Goal: Task Accomplishment & Management: Use online tool/utility

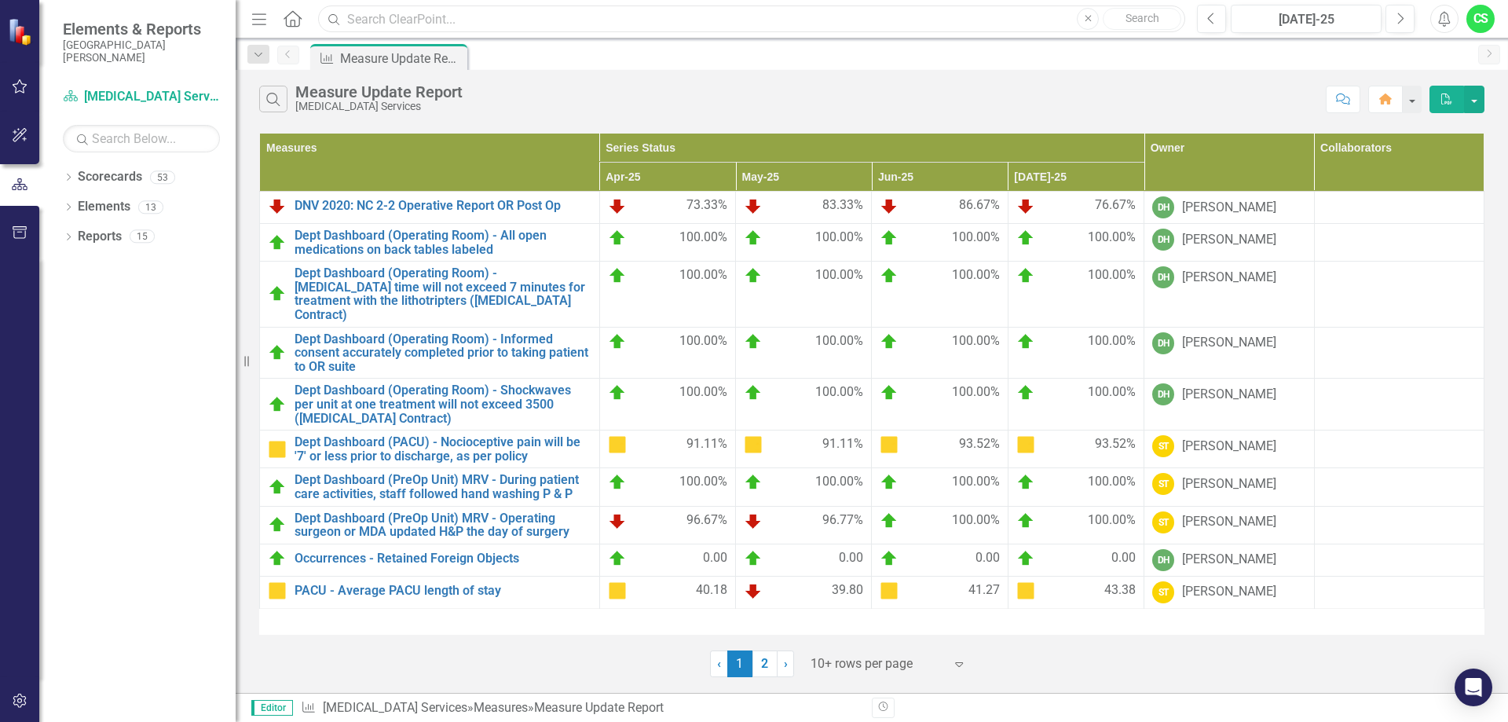
click at [368, 21] on input "text" at bounding box center [751, 18] width 867 height 27
type input "[MEDICAL_DATA]"
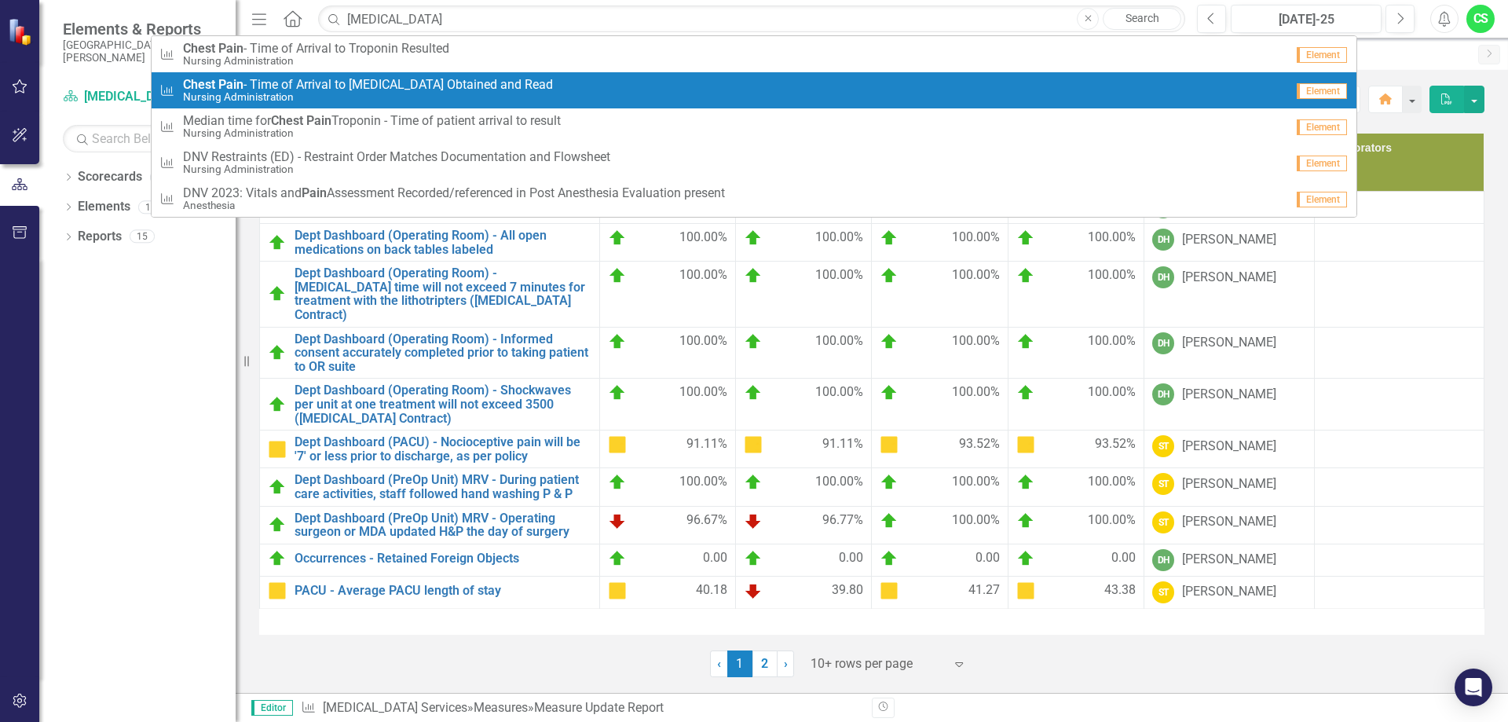
click at [395, 90] on span "[MEDICAL_DATA] - Time of Arrival to [MEDICAL_DATA] Obtained and Read" at bounding box center [368, 85] width 370 height 14
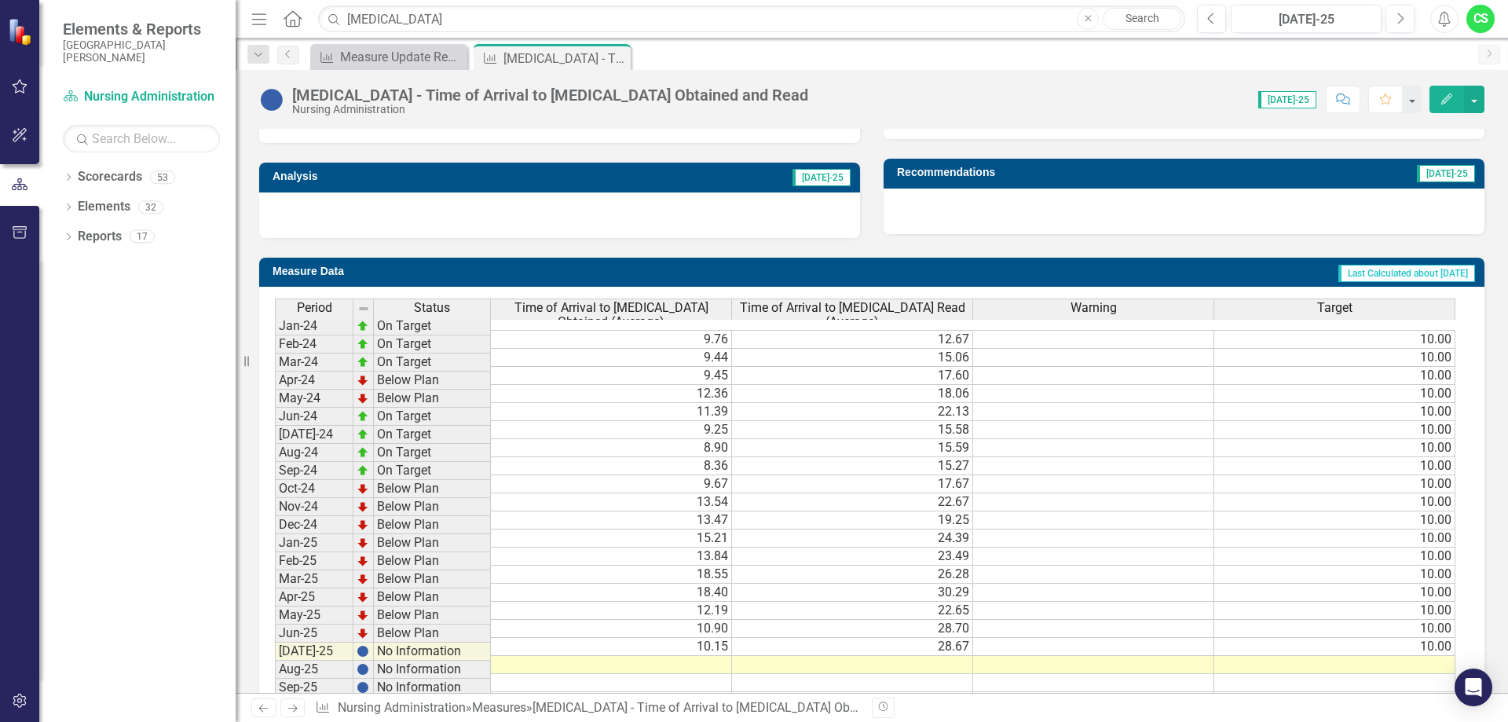
scroll to position [569, 0]
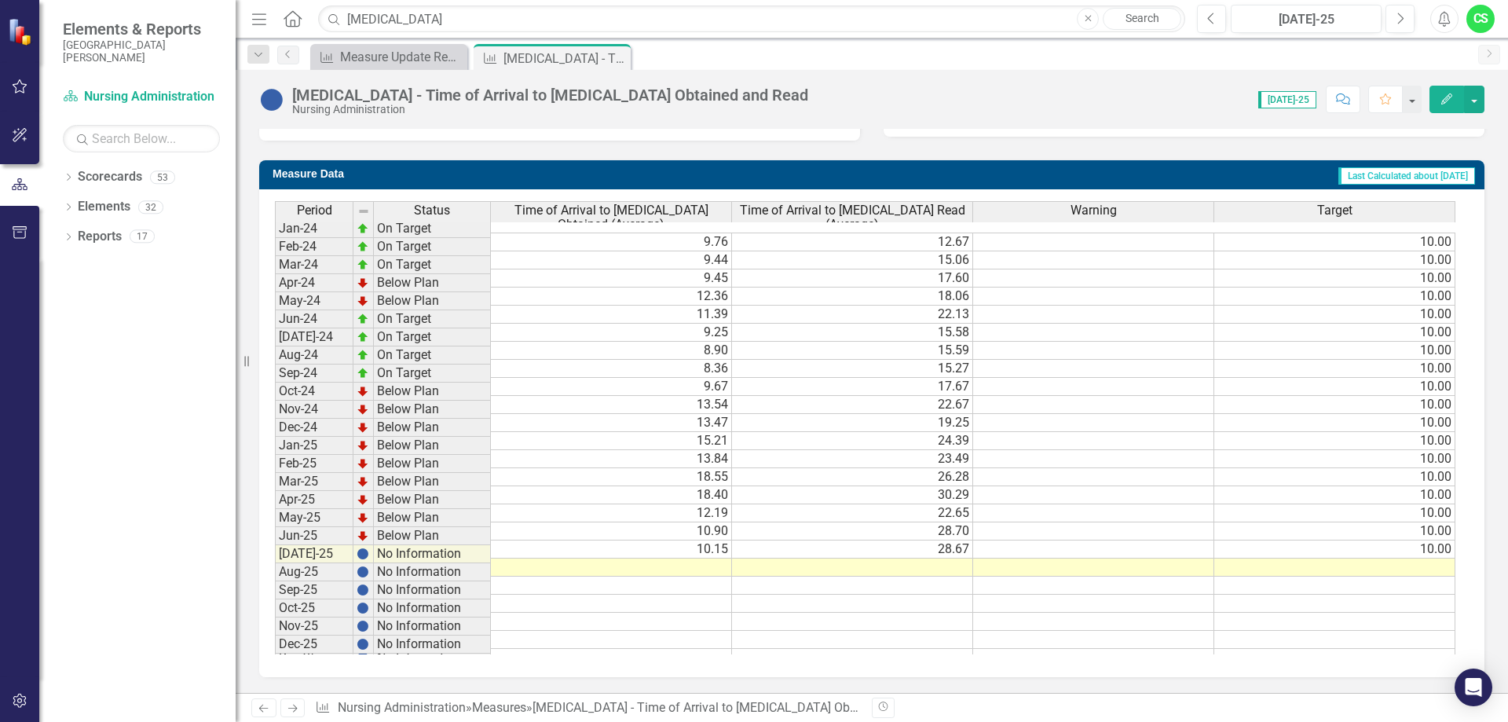
click at [661, 558] on td at bounding box center [611, 567] width 241 height 18
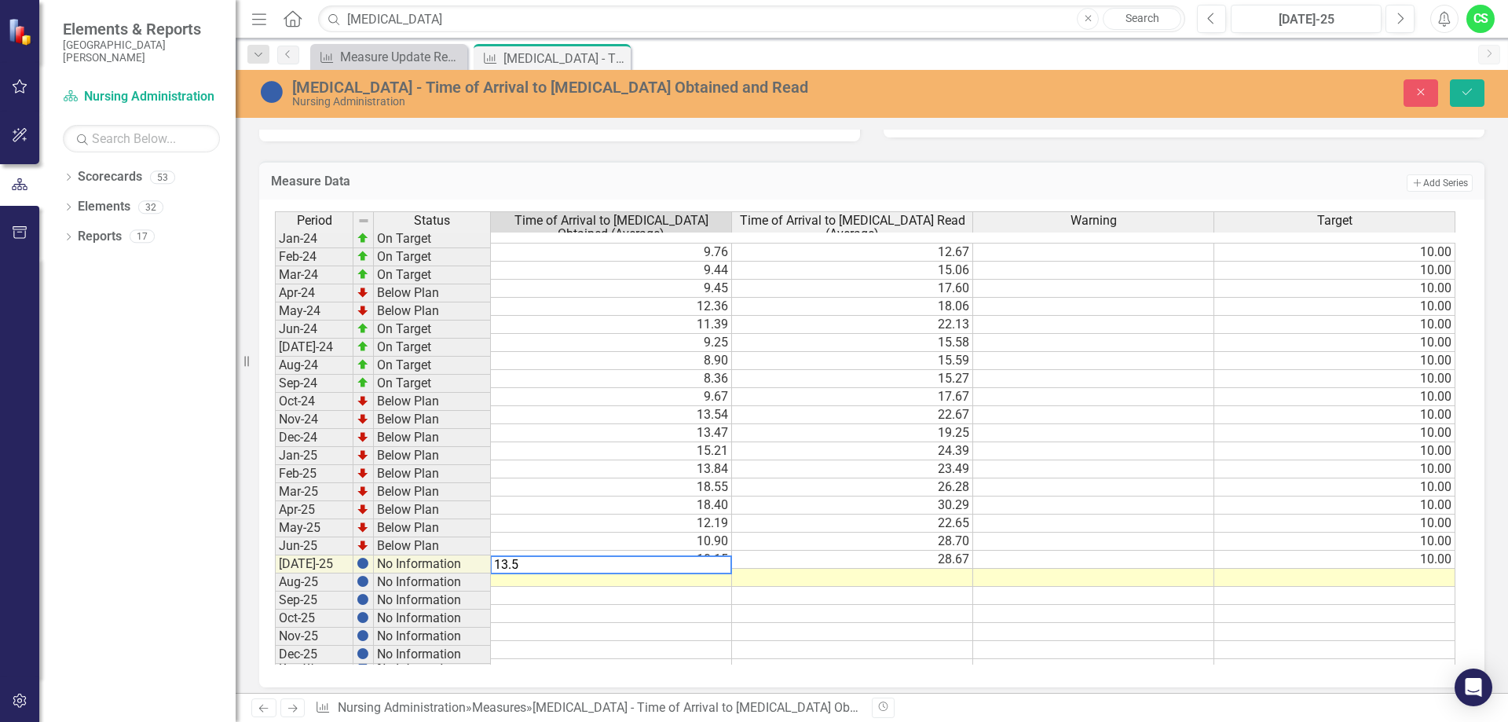
type textarea "13.57"
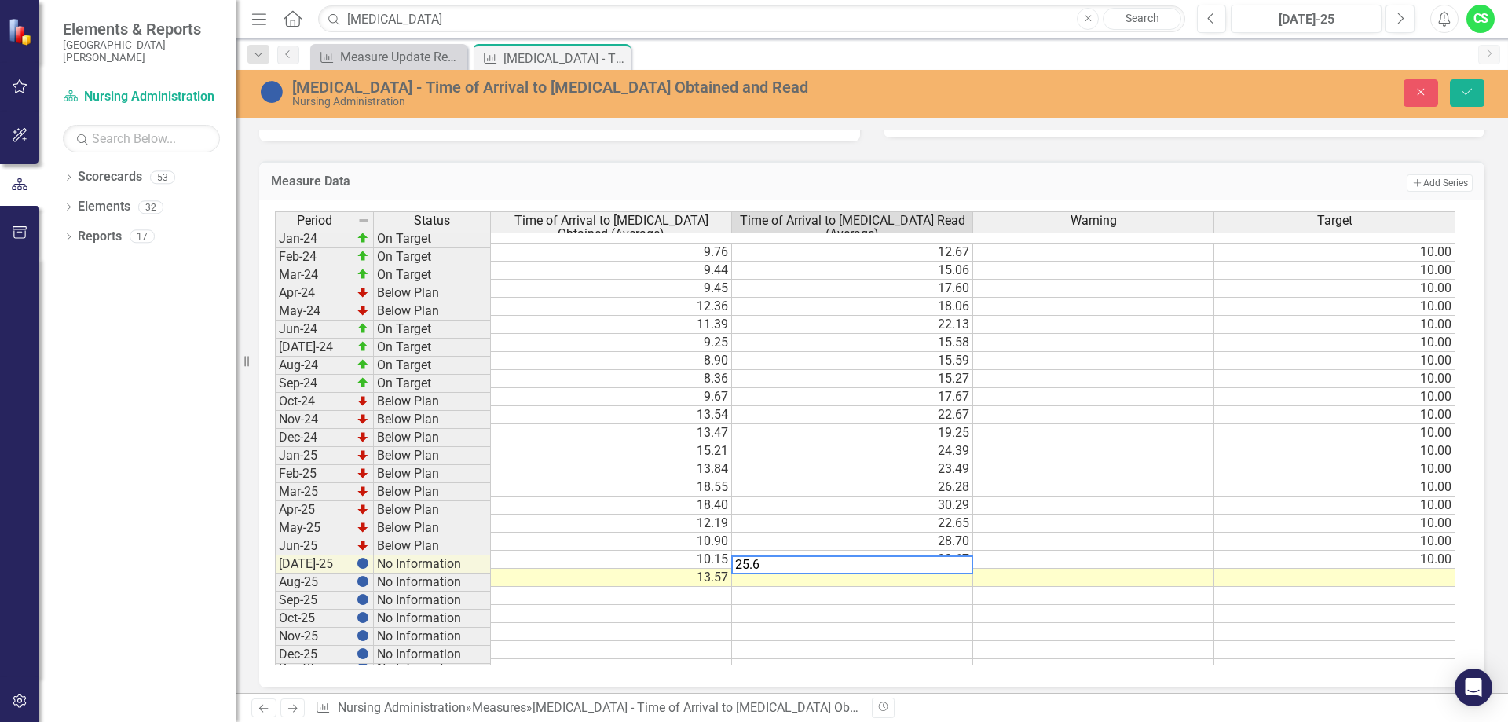
type textarea "25.63"
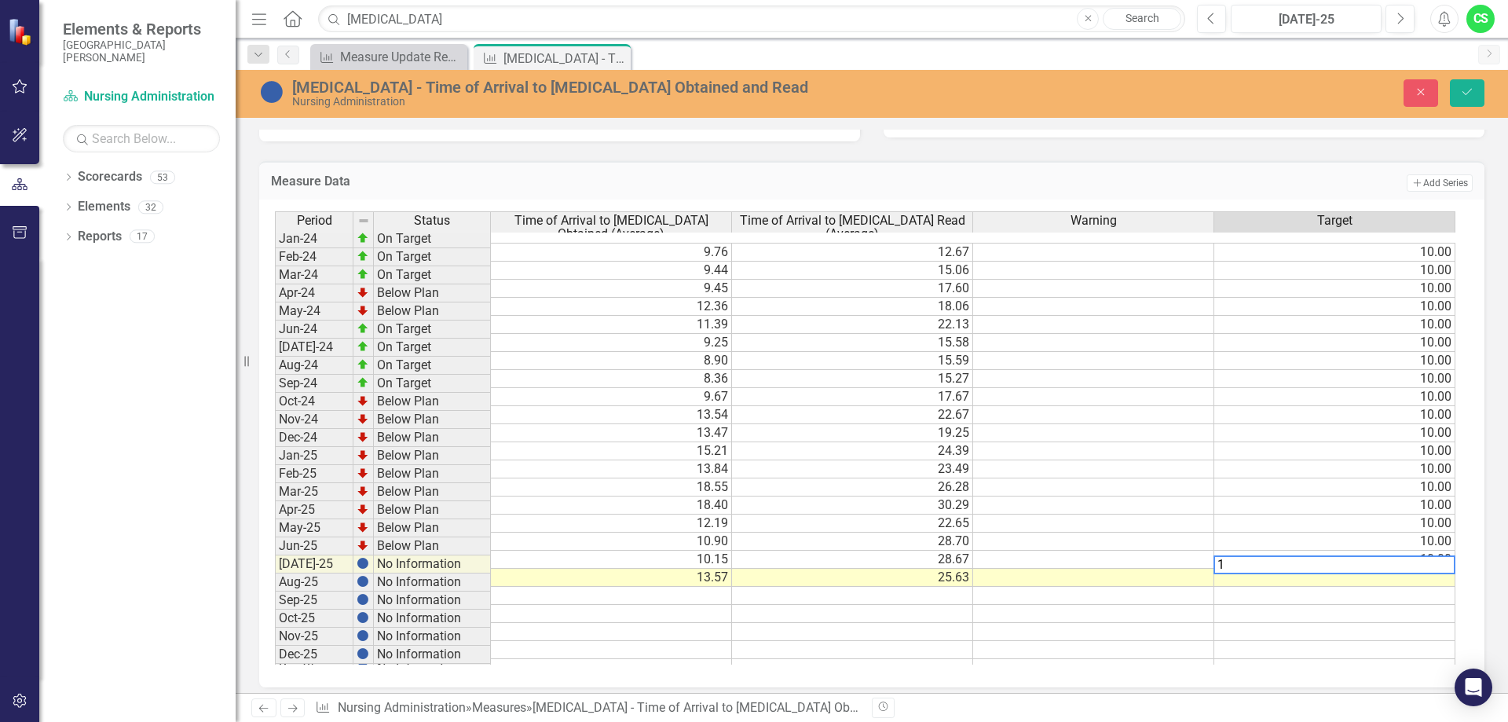
type textarea "10"
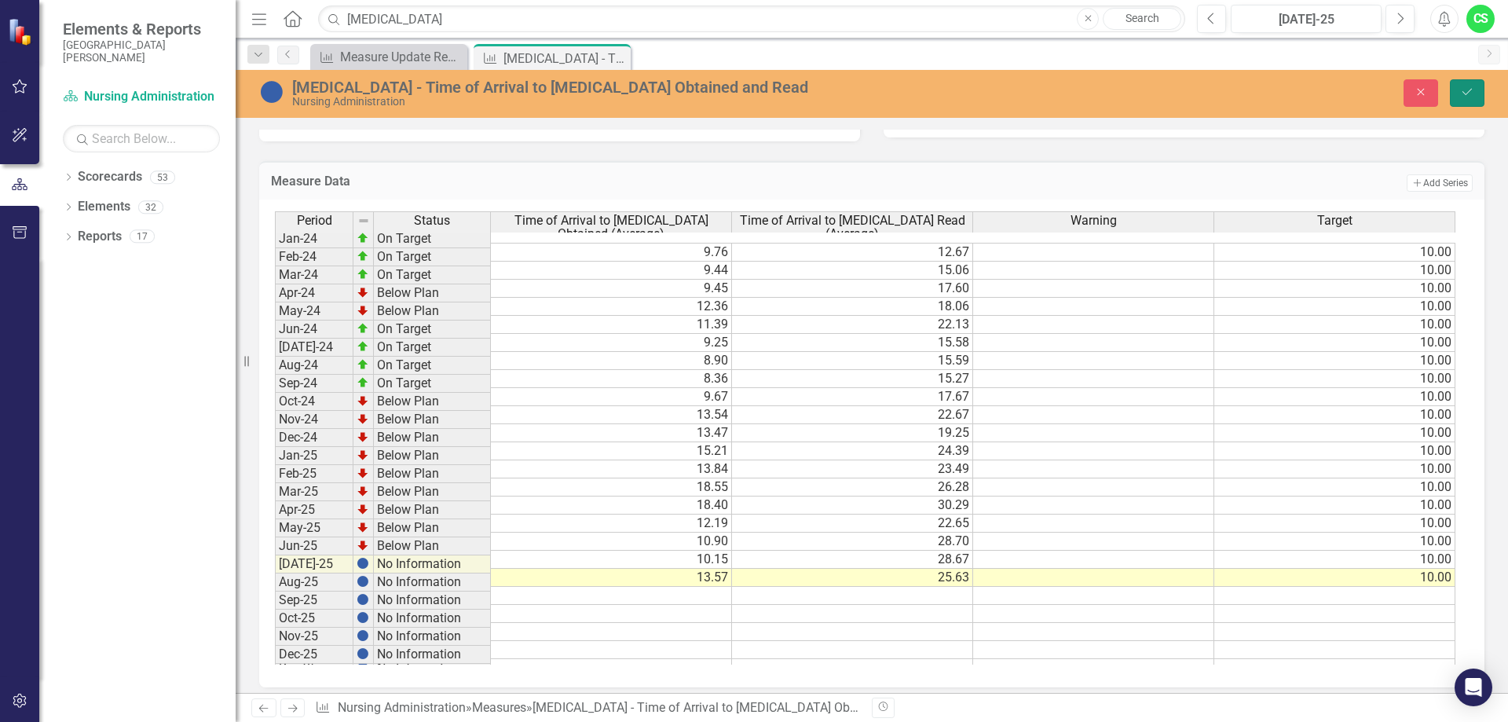
click at [1463, 99] on button "Save" at bounding box center [1467, 92] width 35 height 27
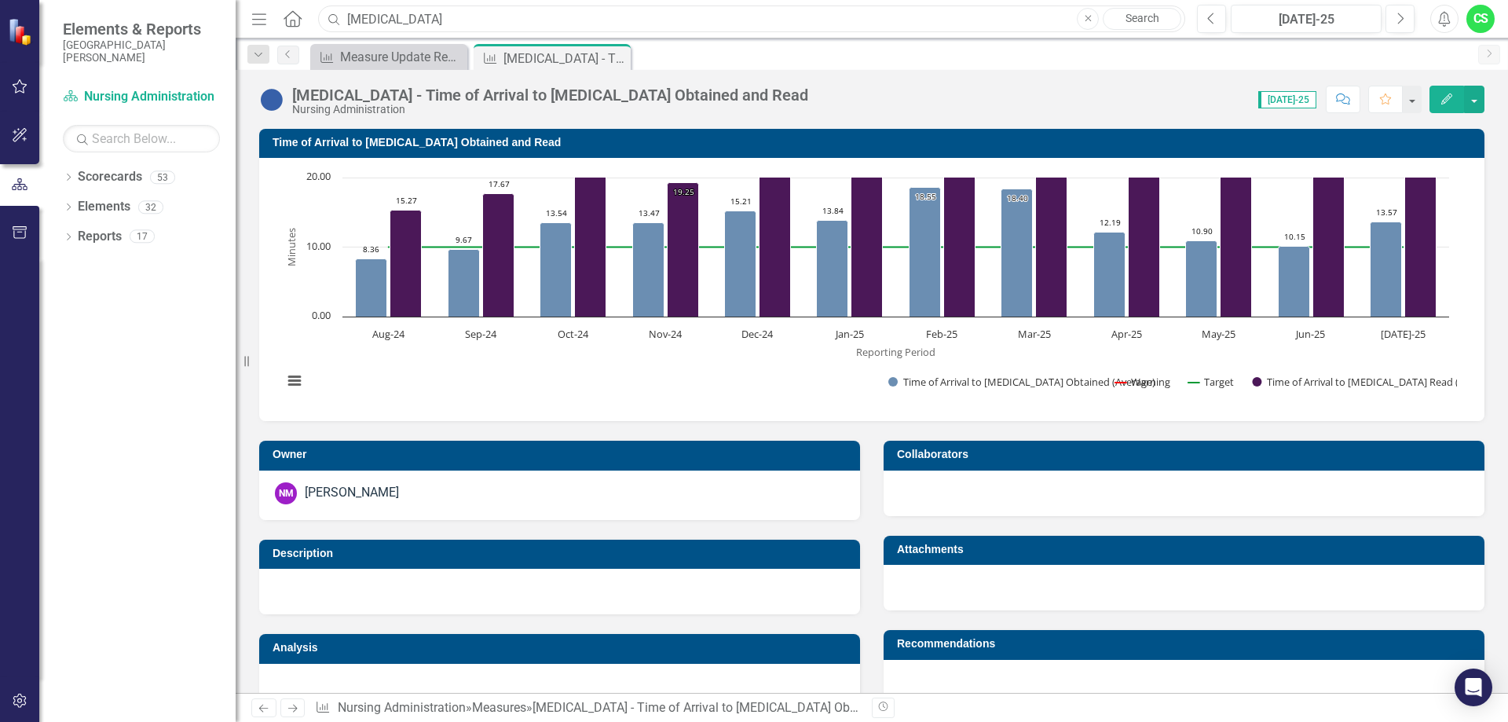
click at [428, 20] on input "[MEDICAL_DATA]" at bounding box center [751, 18] width 867 height 27
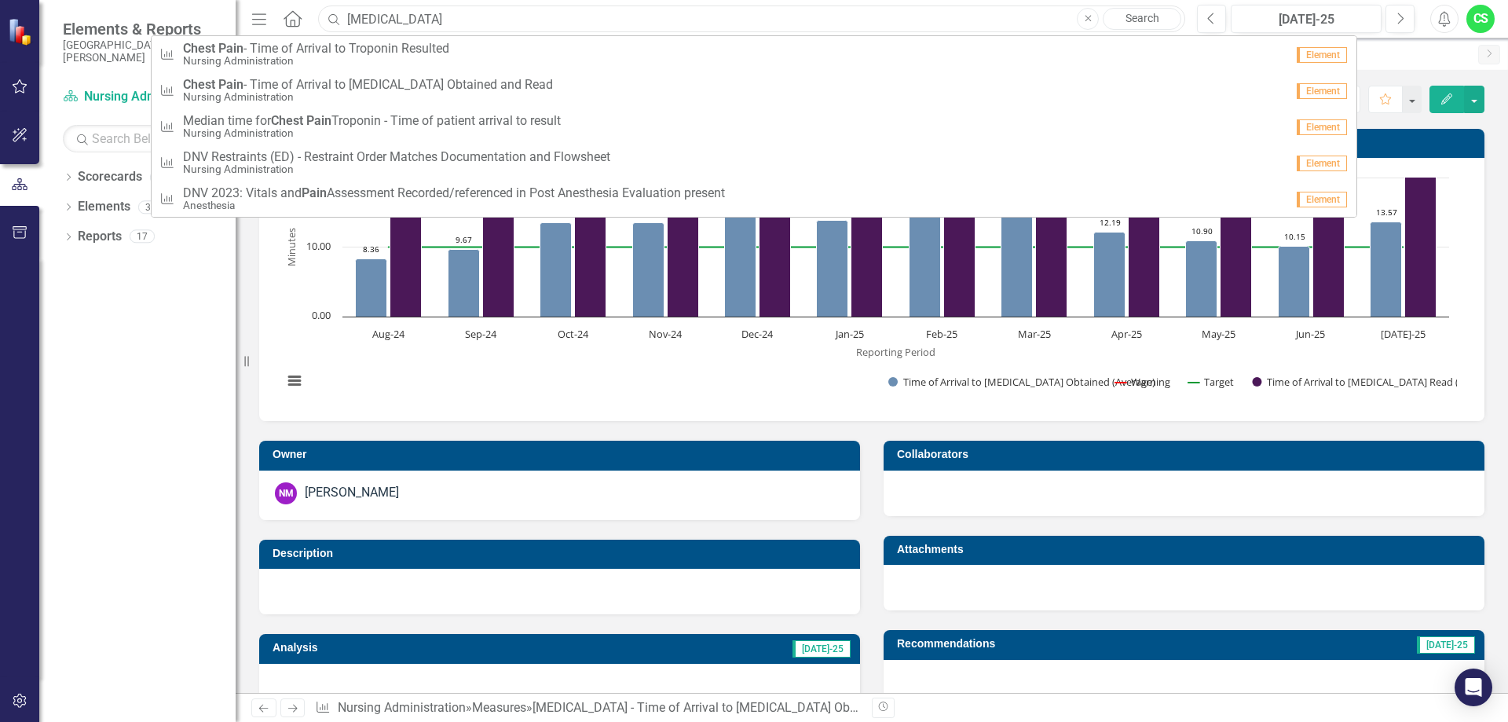
click at [433, 14] on input "[MEDICAL_DATA]" at bounding box center [751, 18] width 867 height 27
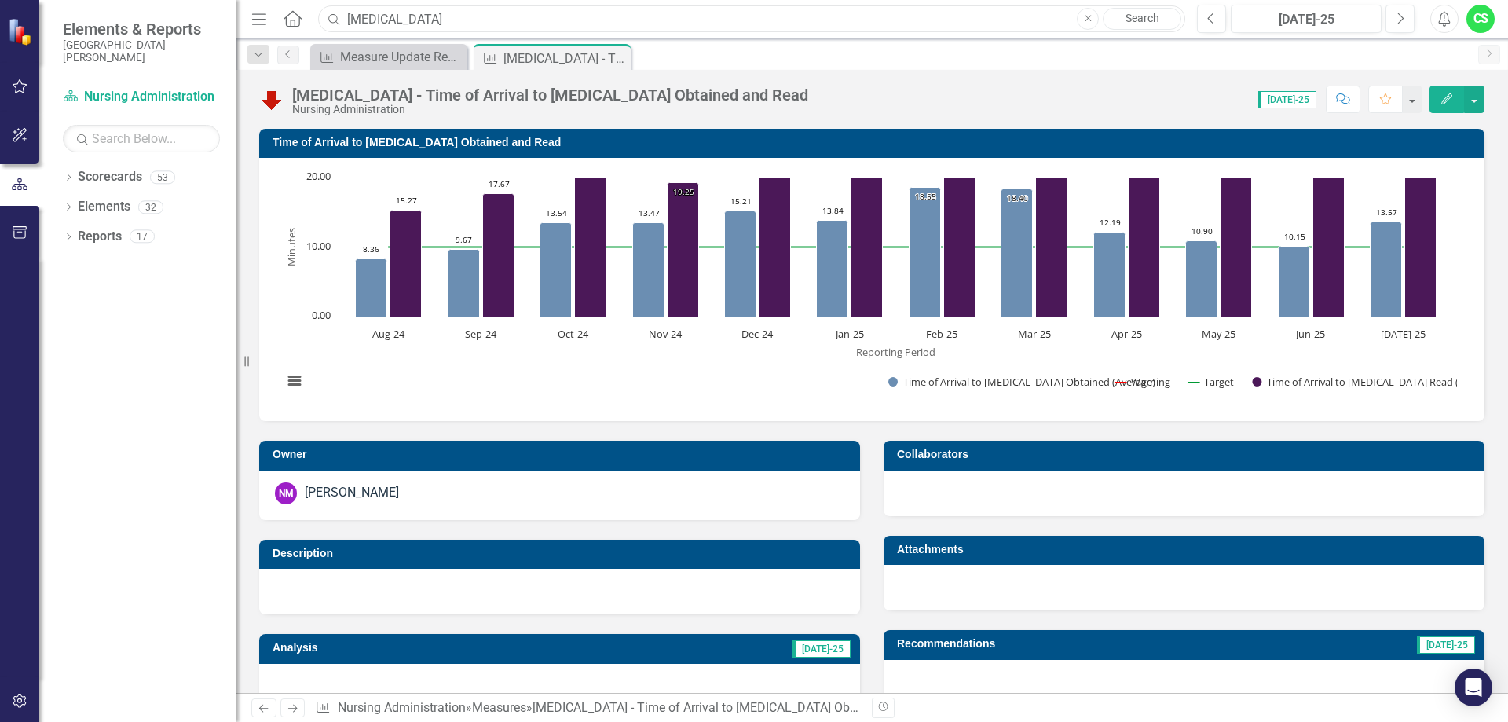
click at [433, 14] on input "[MEDICAL_DATA]" at bounding box center [751, 18] width 867 height 27
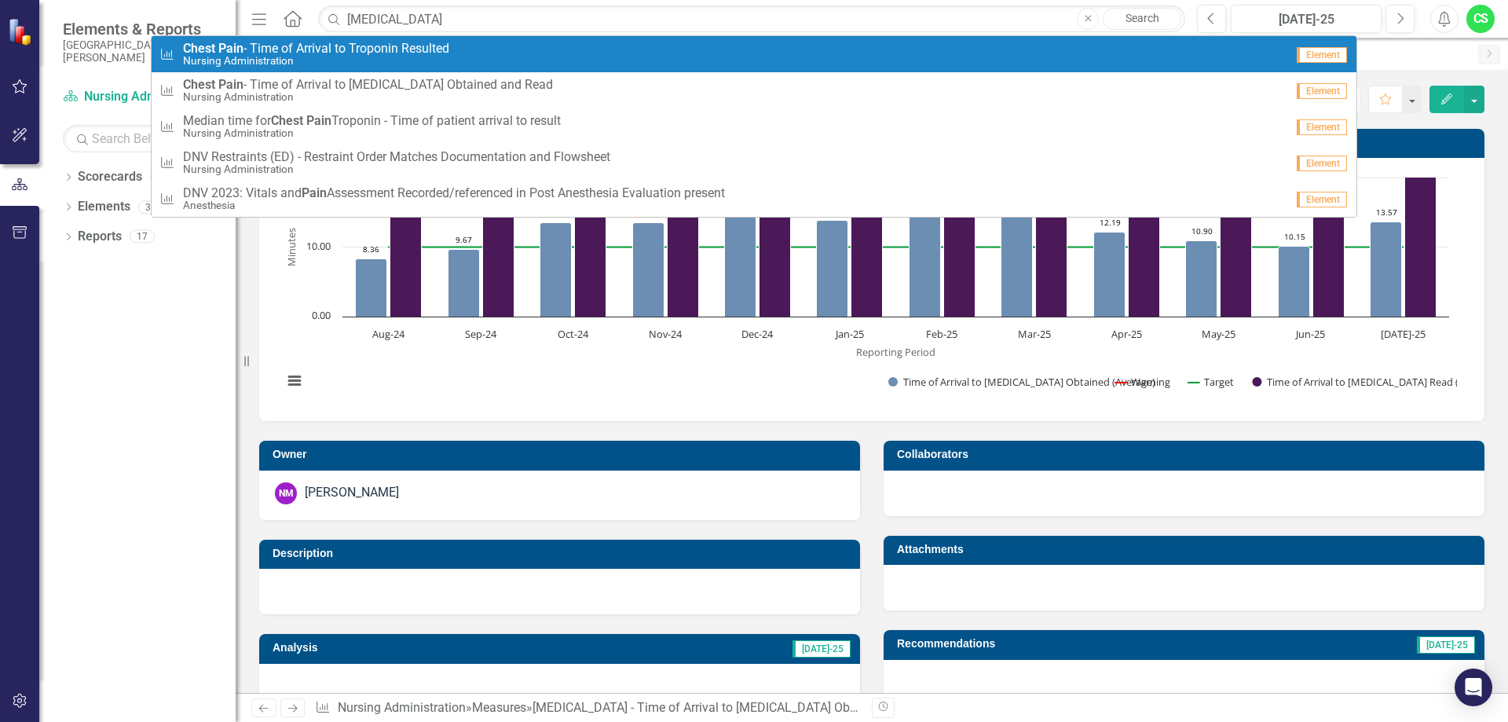
click at [428, 53] on span "[MEDICAL_DATA] - Time of Arrival to Troponin Resulted" at bounding box center [316, 49] width 266 height 14
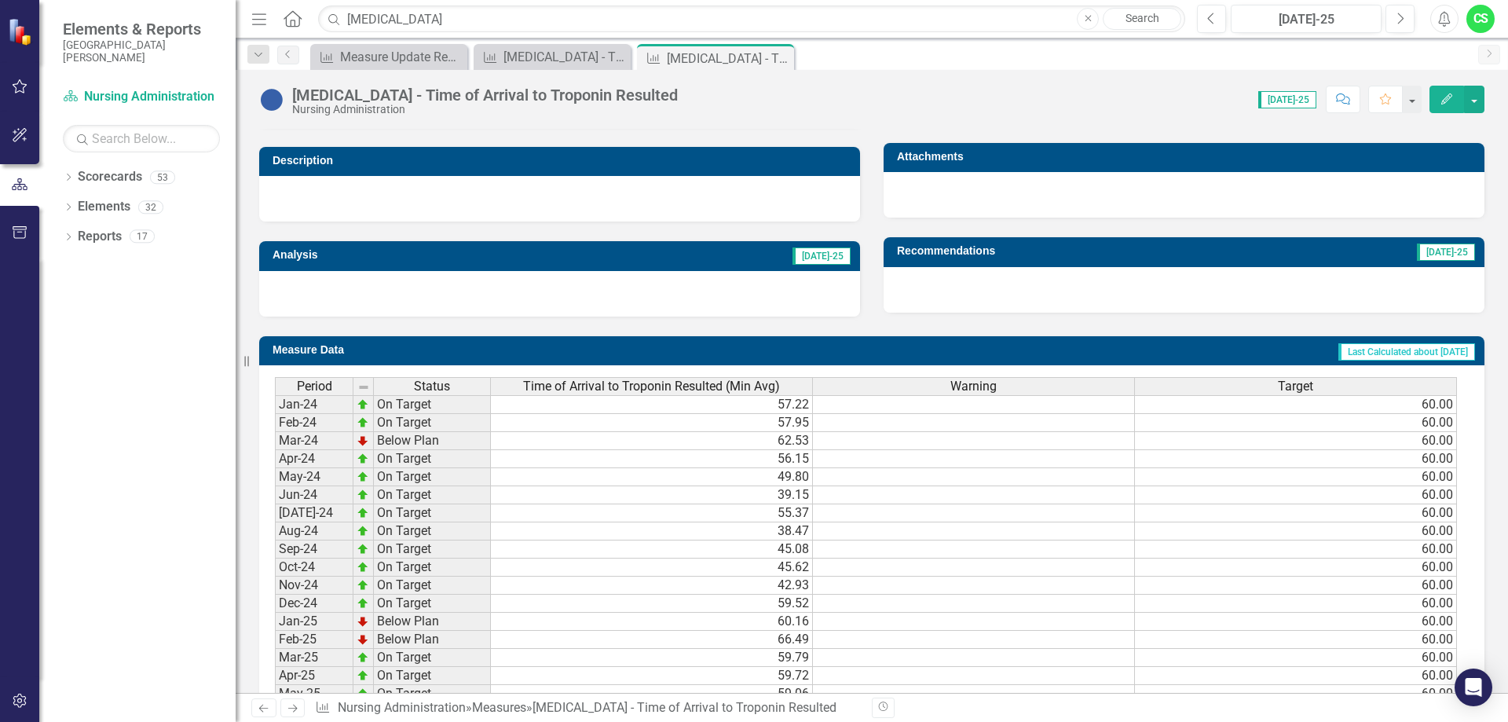
scroll to position [569, 0]
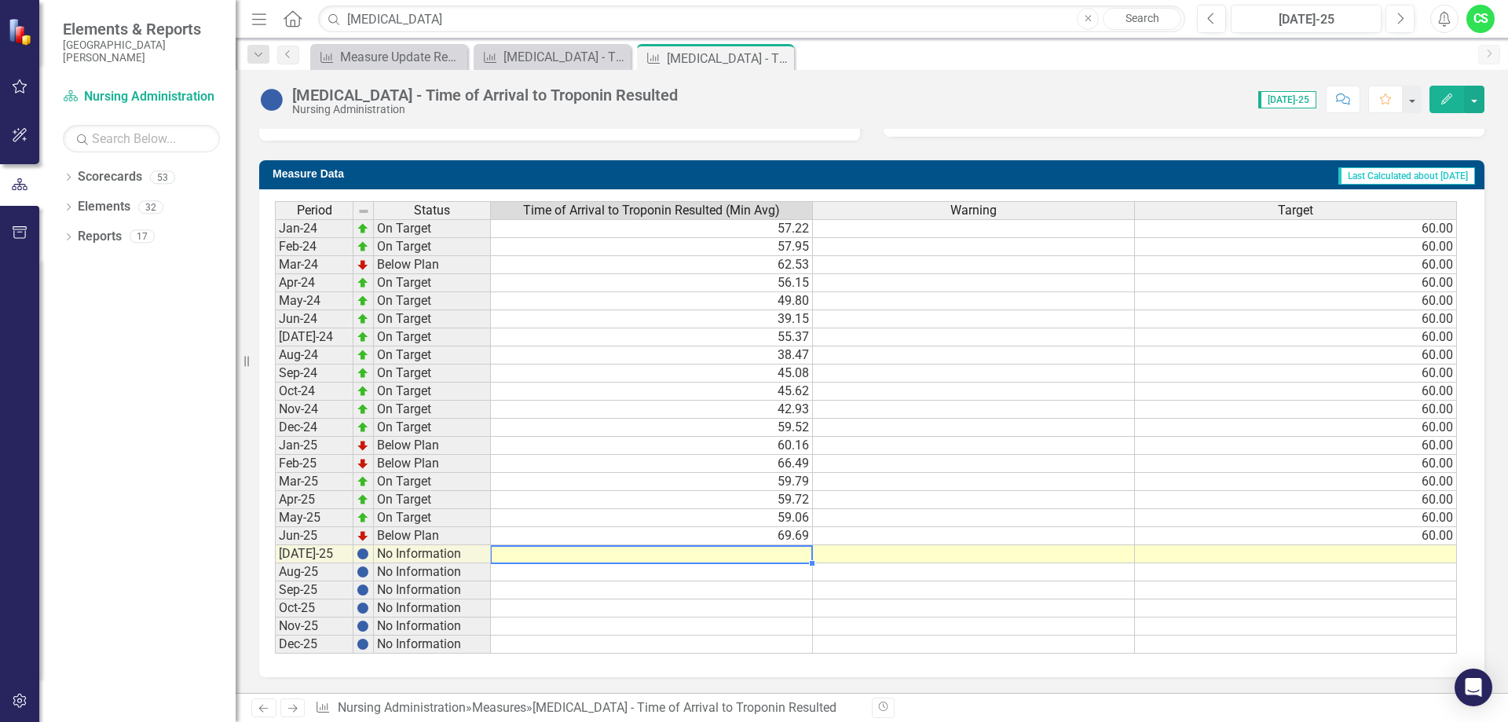
click at [785, 555] on td at bounding box center [652, 554] width 322 height 18
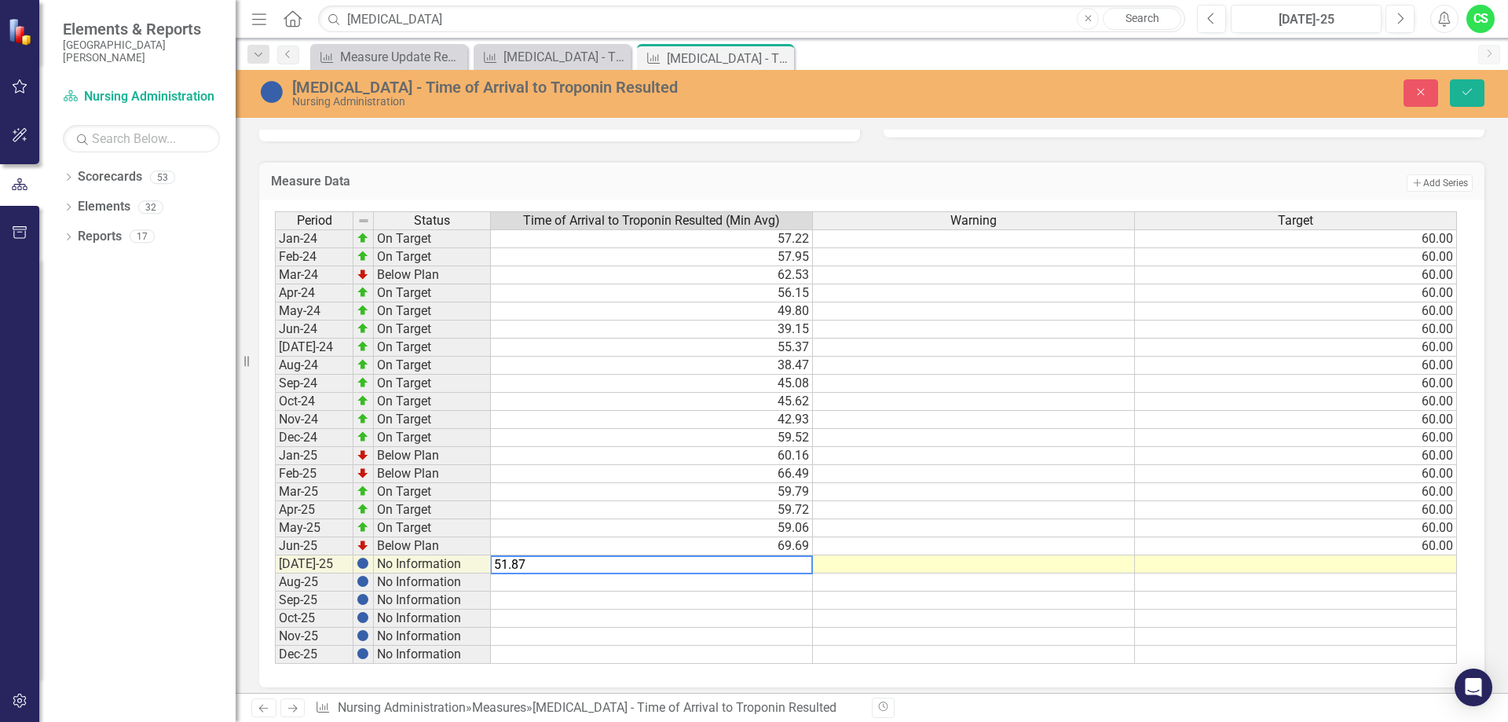
type textarea "51.875"
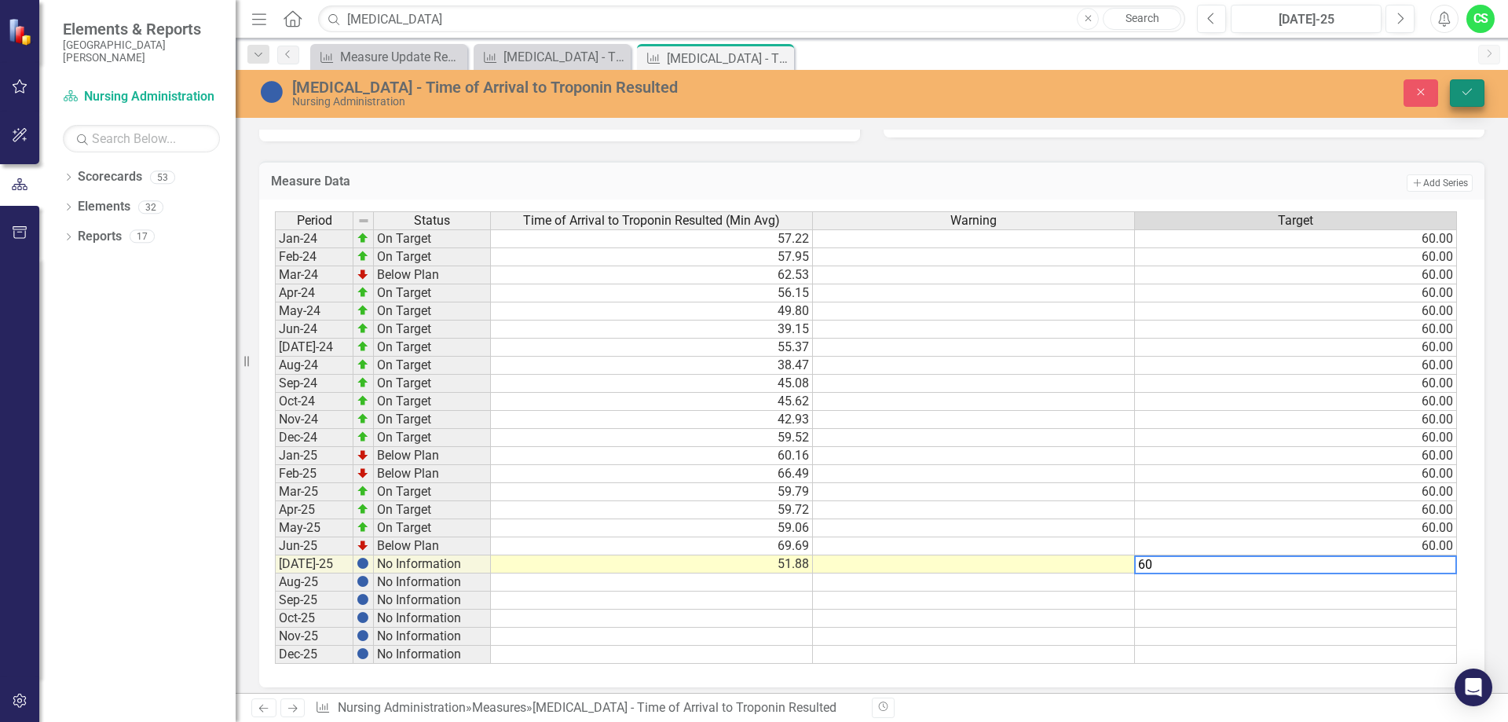
type textarea "60"
click at [1463, 94] on icon "Save" at bounding box center [1467, 91] width 14 height 11
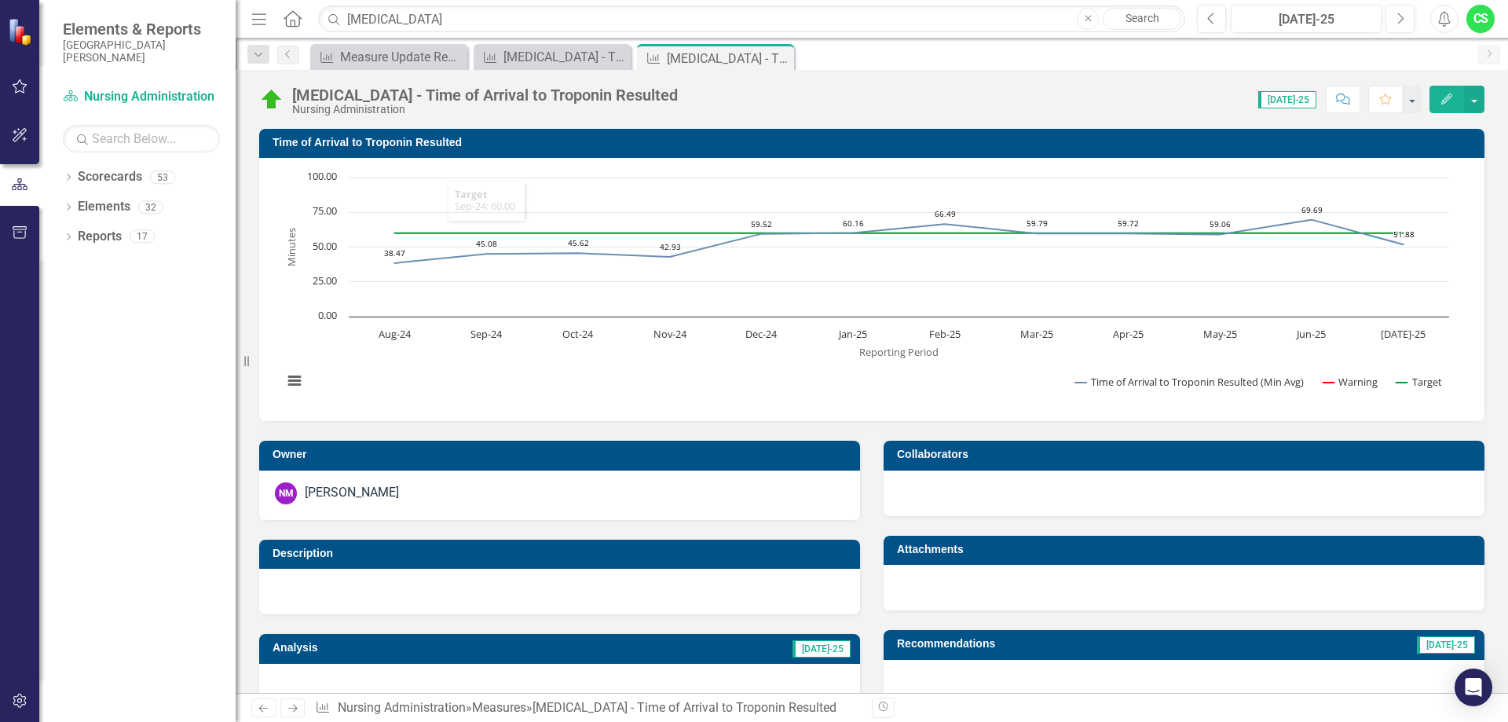
click at [752, 100] on div "Score: N/A [DATE]-25 Completed Comment Favorite Edit" at bounding box center [1085, 99] width 799 height 27
click at [1060, 76] on div "[MEDICAL_DATA] - Time of Arrival to Troponin Resulted Nursing Administration Sc…" at bounding box center [872, 93] width 1272 height 47
click at [1077, 74] on div "[MEDICAL_DATA] - Time of Arrival to Troponin Resulted Nursing Administration Sc…" at bounding box center [872, 93] width 1272 height 47
click at [719, 387] on rect "Interactive chart" at bounding box center [866, 288] width 1182 height 236
click at [872, 111] on div "Score: N/A [DATE]-25 Completed Comment Favorite Edit" at bounding box center [1085, 99] width 799 height 27
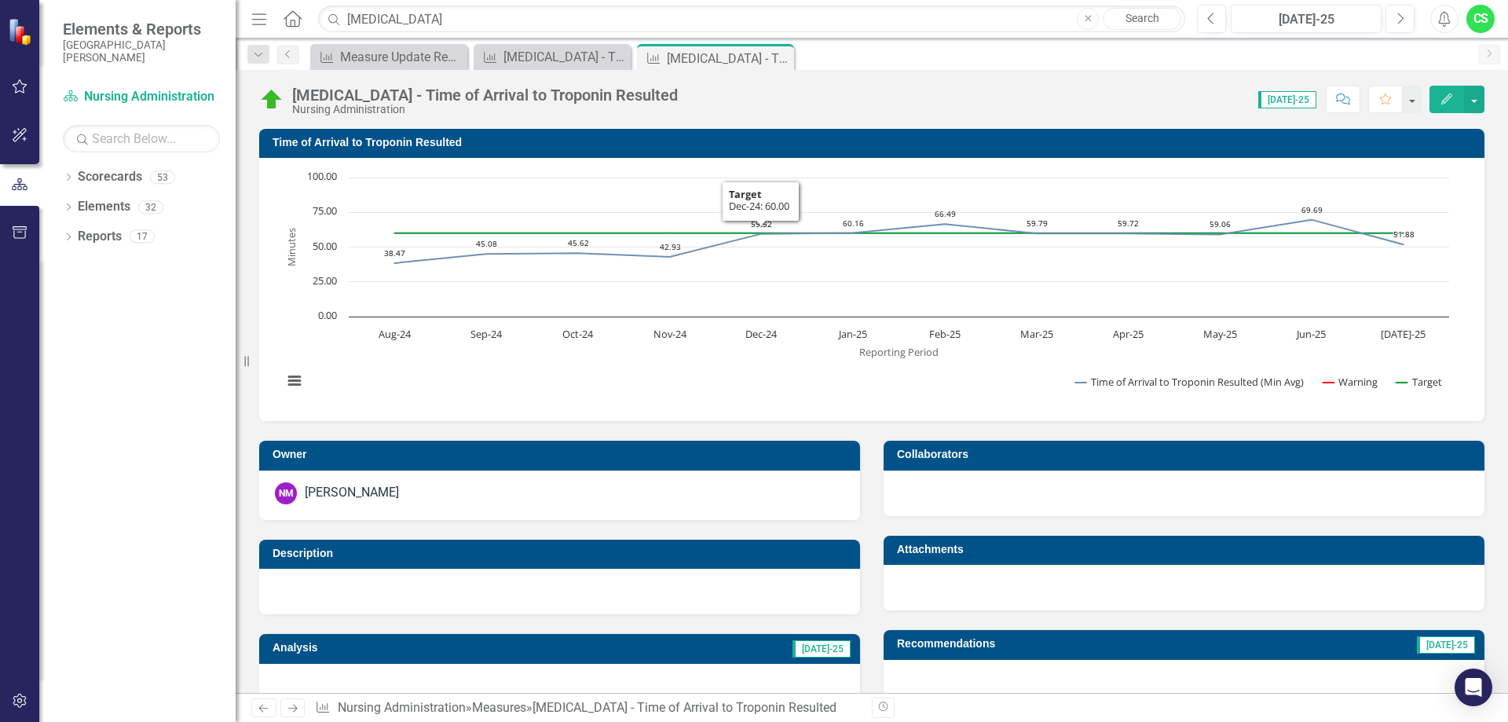
click at [915, 115] on div "[MEDICAL_DATA] - Time of Arrival to Troponin Resulted Nursing Administration Sc…" at bounding box center [872, 93] width 1272 height 47
